Goal: Check status

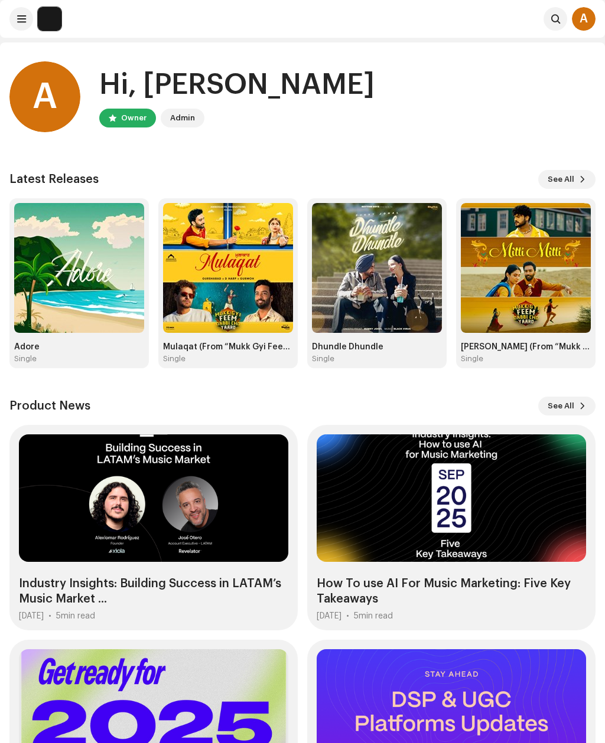
click at [104, 317] on img at bounding box center [79, 268] width 130 height 130
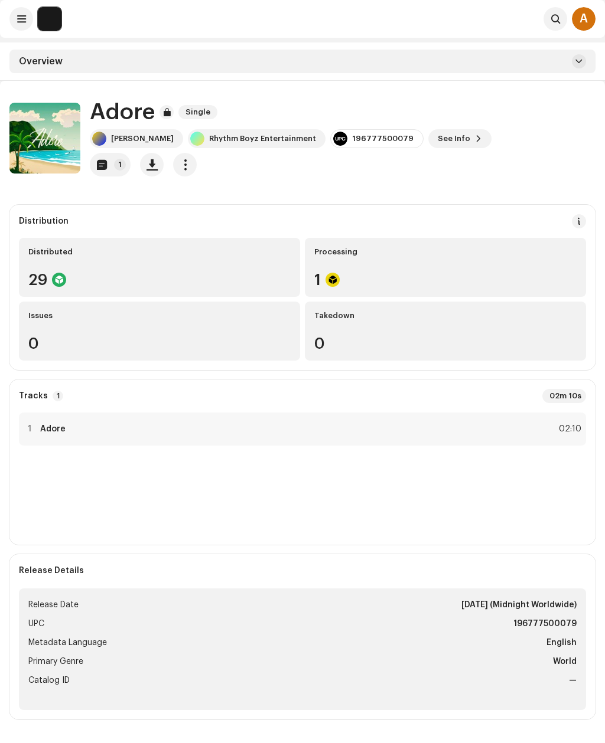
click at [424, 264] on div "Processing 1" at bounding box center [445, 267] width 281 height 59
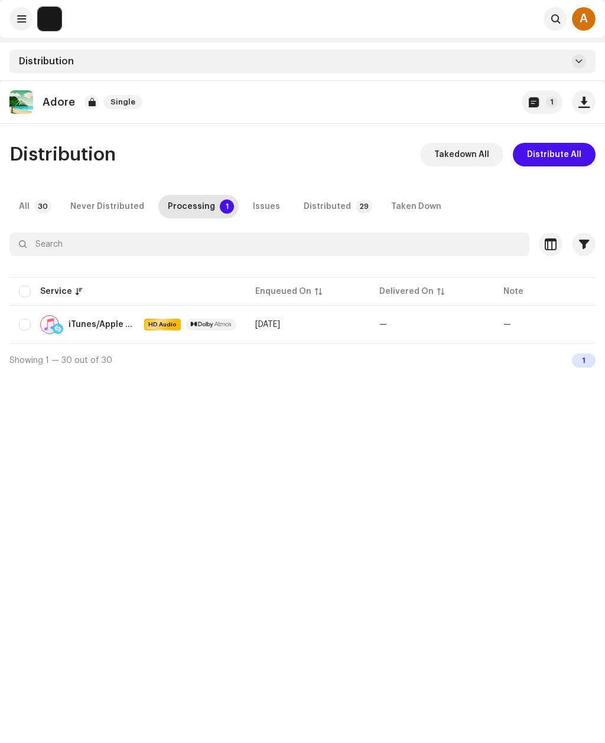
click at [538, 97] on span "button" at bounding box center [534, 101] width 10 height 9
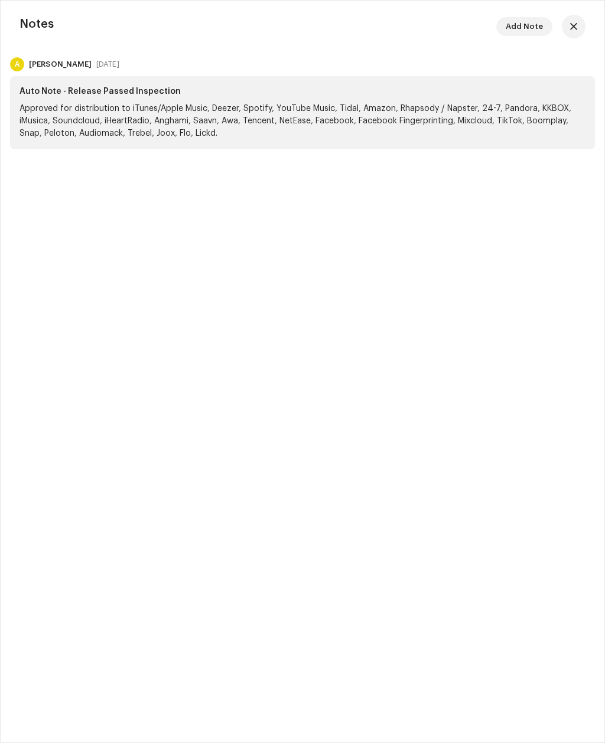
click at [575, 24] on span "button" at bounding box center [573, 26] width 7 height 9
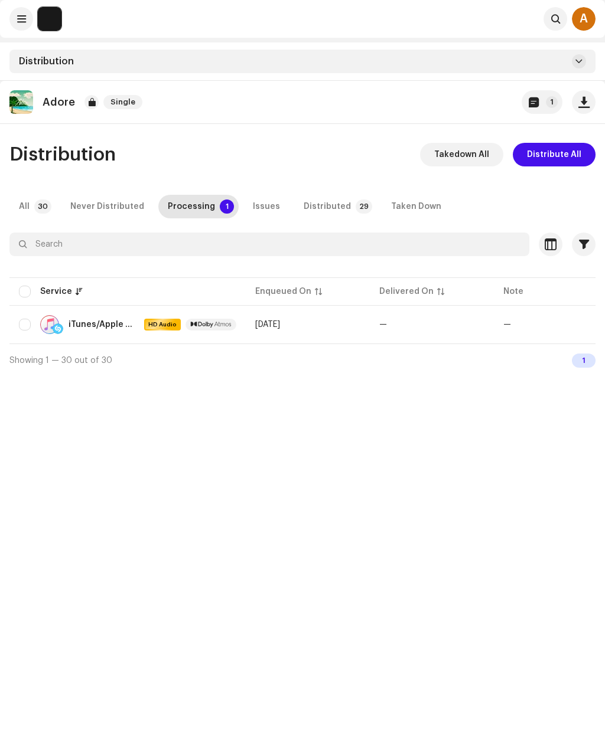
click at [35, 206] on p-badge "30" at bounding box center [42, 207] width 17 height 14
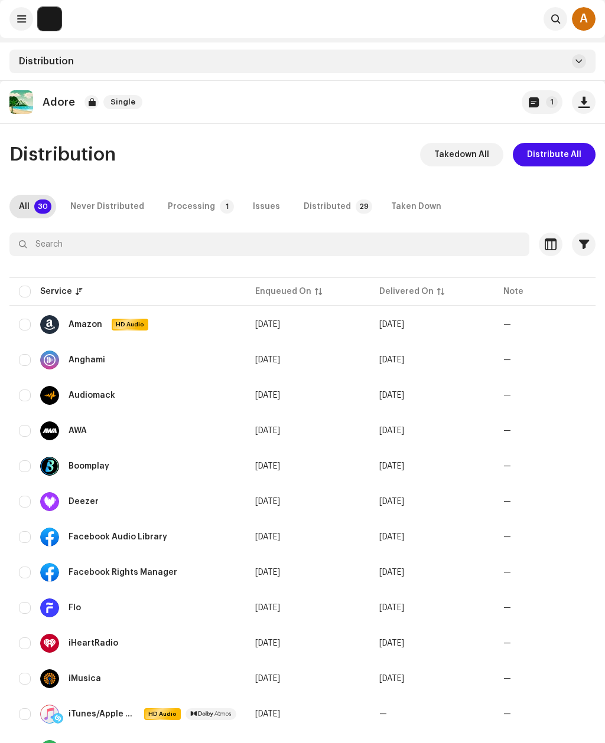
click at [26, 18] on button at bounding box center [21, 19] width 24 height 24
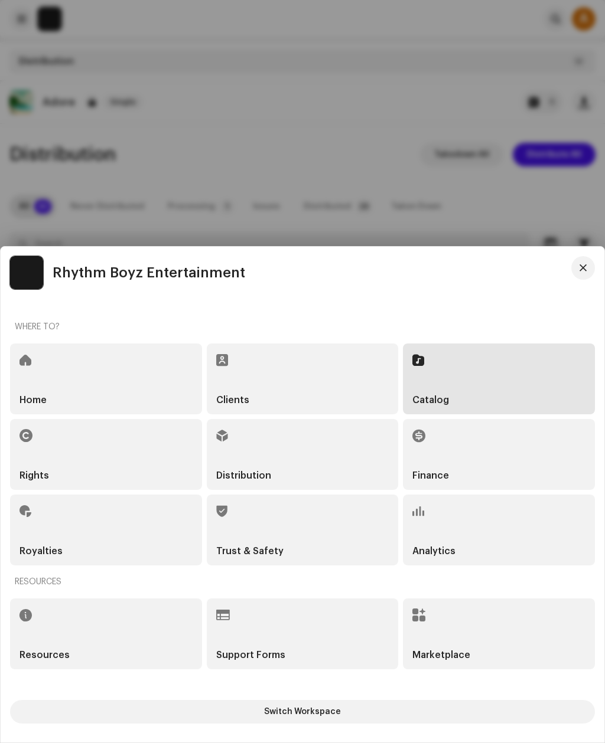
click at [106, 386] on div "Home" at bounding box center [106, 379] width 192 height 71
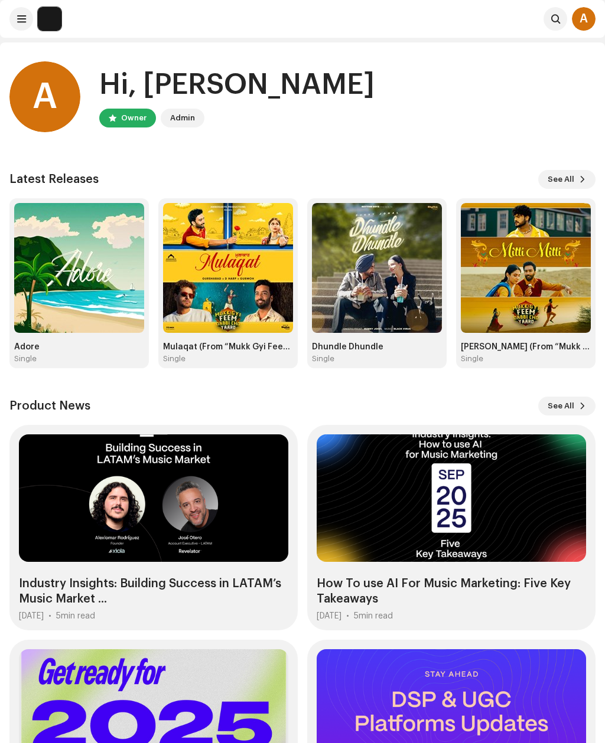
click at [22, 16] on span at bounding box center [21, 18] width 9 height 9
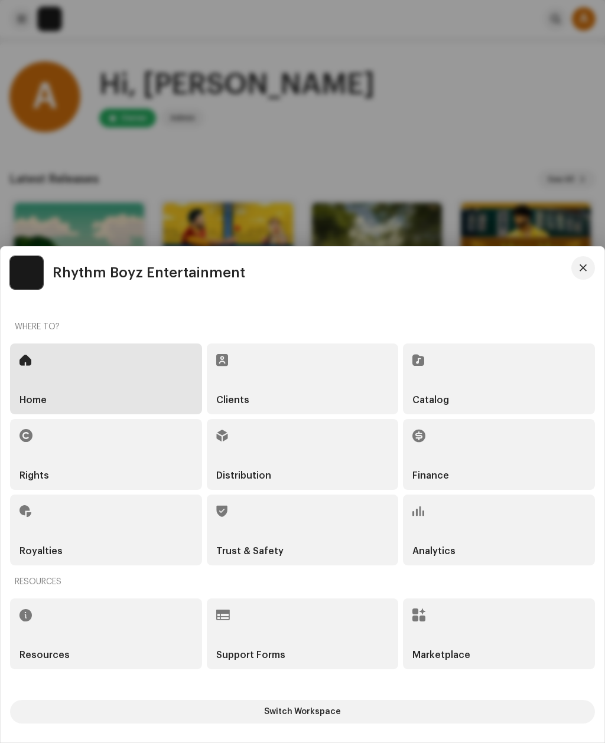
click at [485, 536] on div "Analytics" at bounding box center [499, 530] width 192 height 71
